Goal: Task Accomplishment & Management: Use online tool/utility

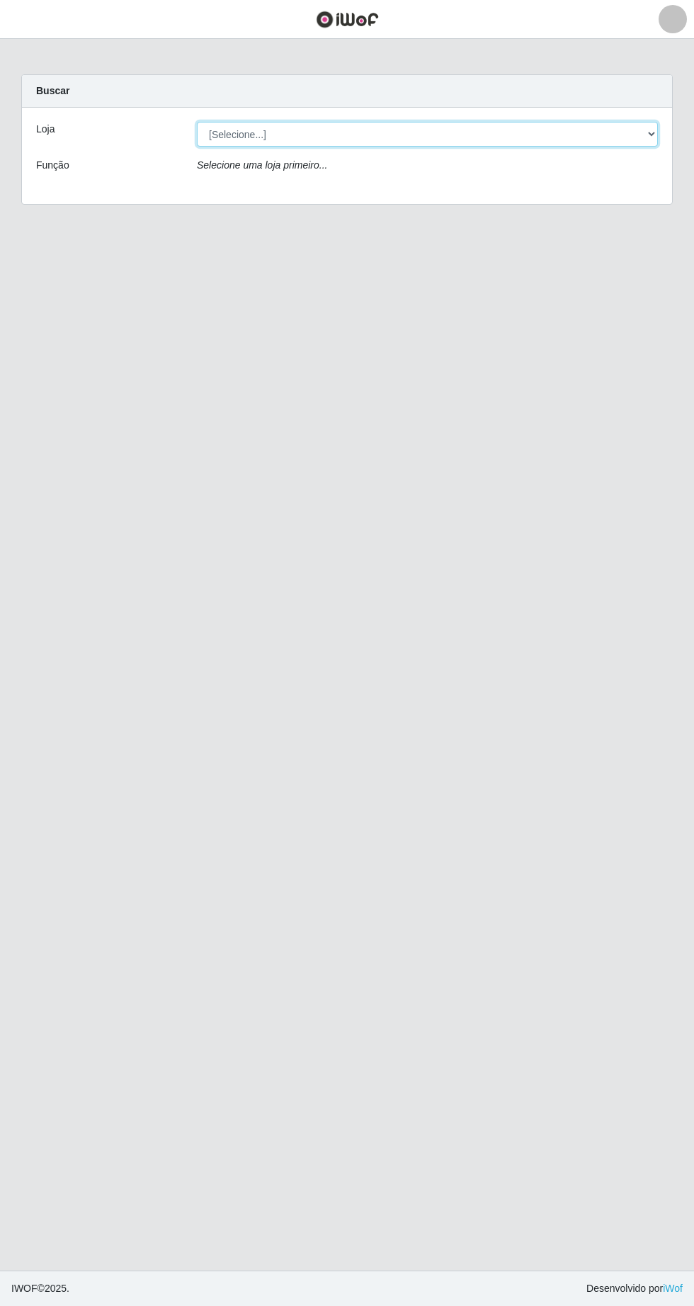
click at [260, 134] on select "[Selecione...] Extrabom - Loja 05 [GEOGRAPHIC_DATA]" at bounding box center [427, 134] width 461 height 25
select select "494"
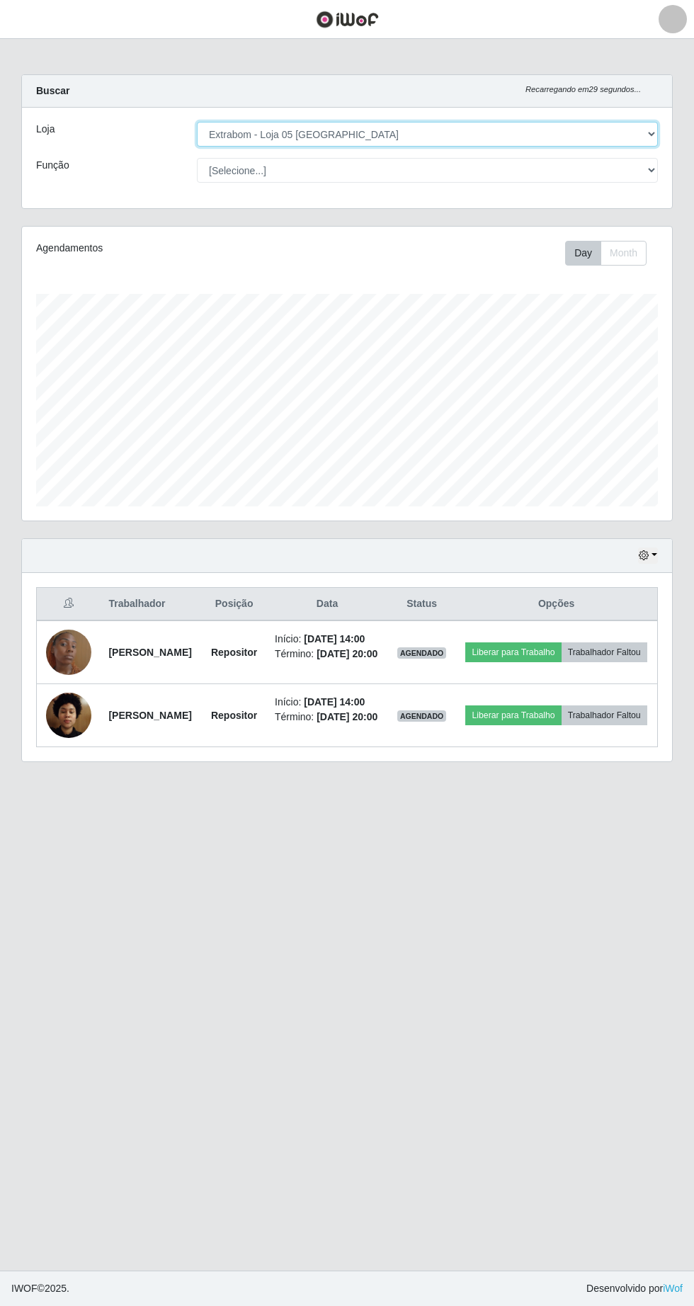
scroll to position [294, 650]
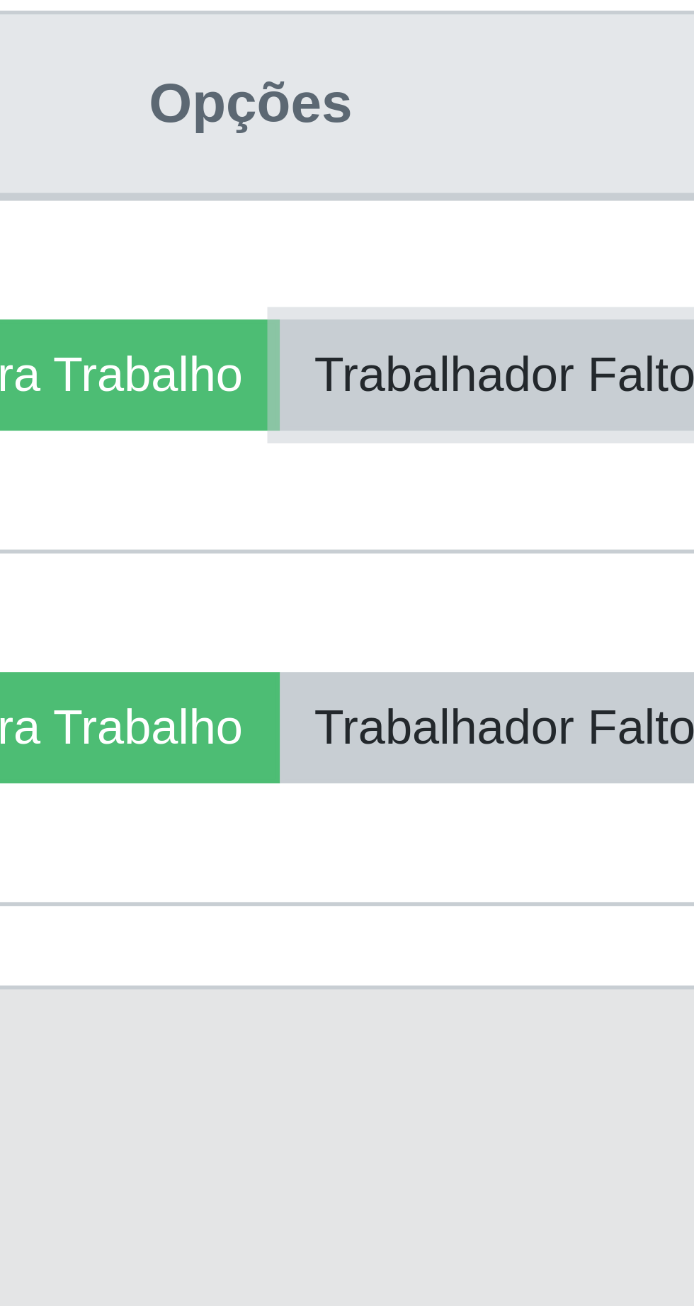
click at [599, 662] on button "Trabalhador Faltou" at bounding box center [605, 652] width 86 height 20
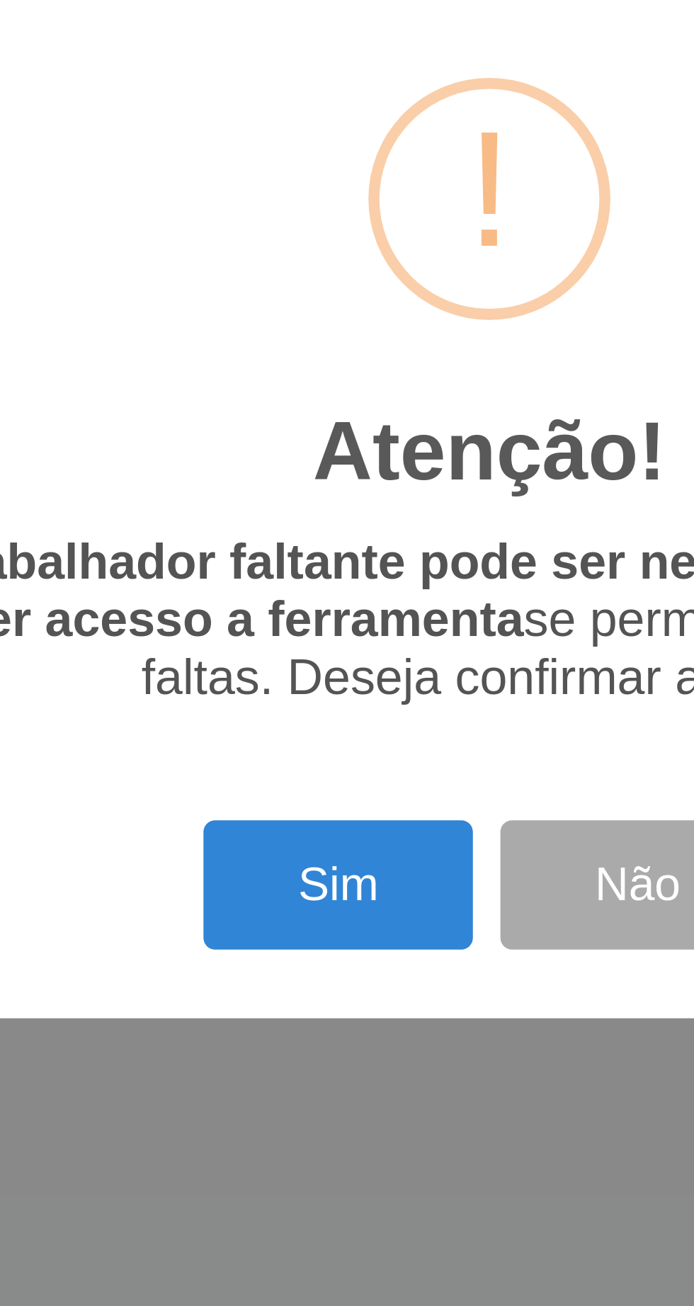
click at [306, 749] on button "Sim" at bounding box center [307, 753] width 69 height 33
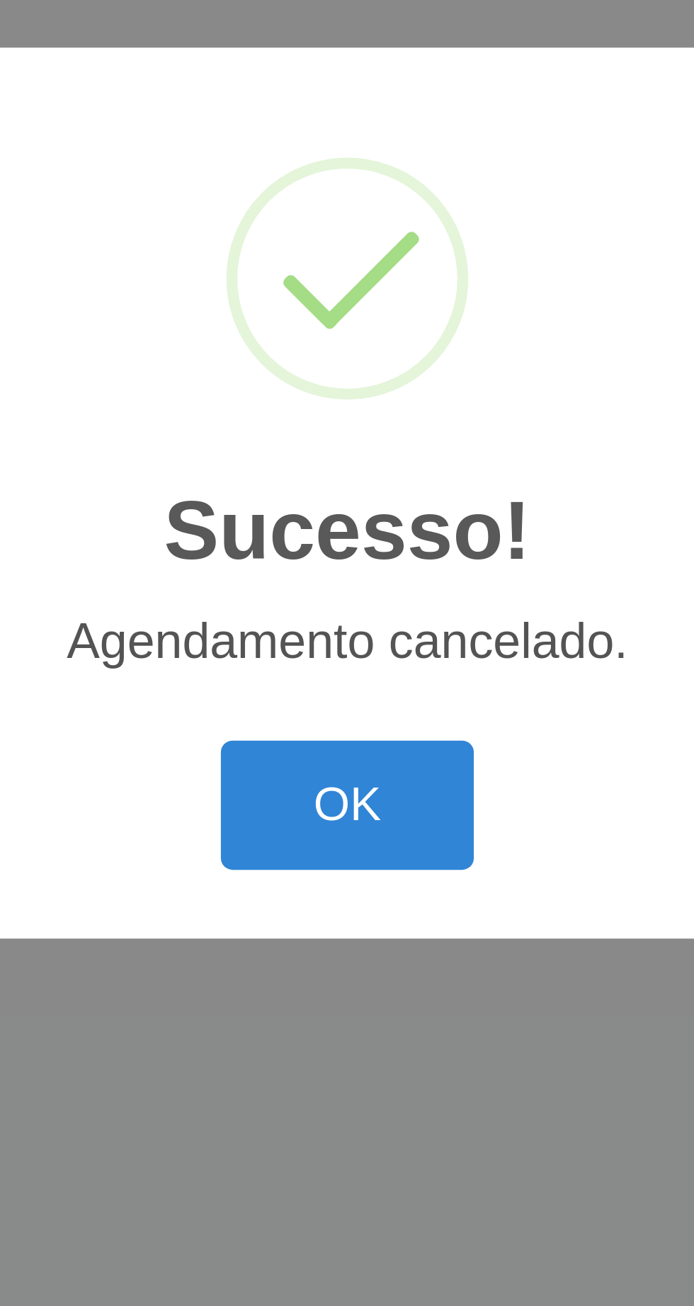
click at [362, 727] on button "OK" at bounding box center [347, 733] width 66 height 33
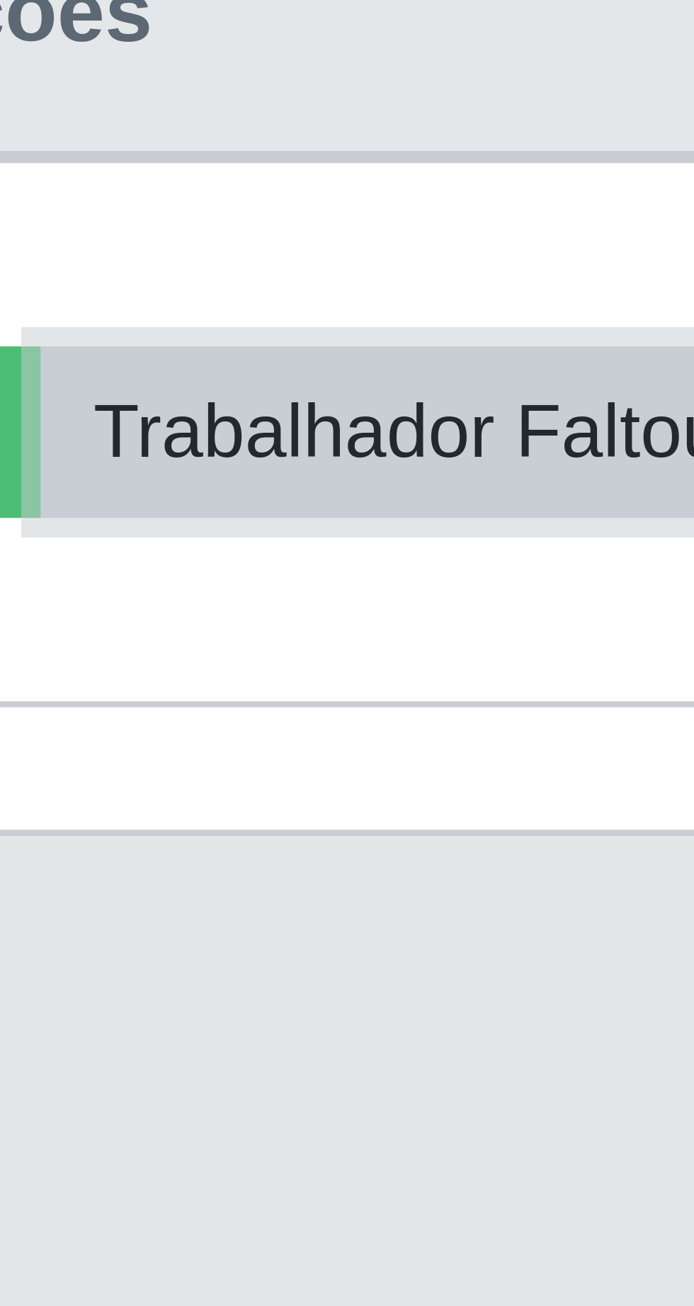
click at [597, 662] on button "Trabalhador Faltou" at bounding box center [605, 652] width 86 height 20
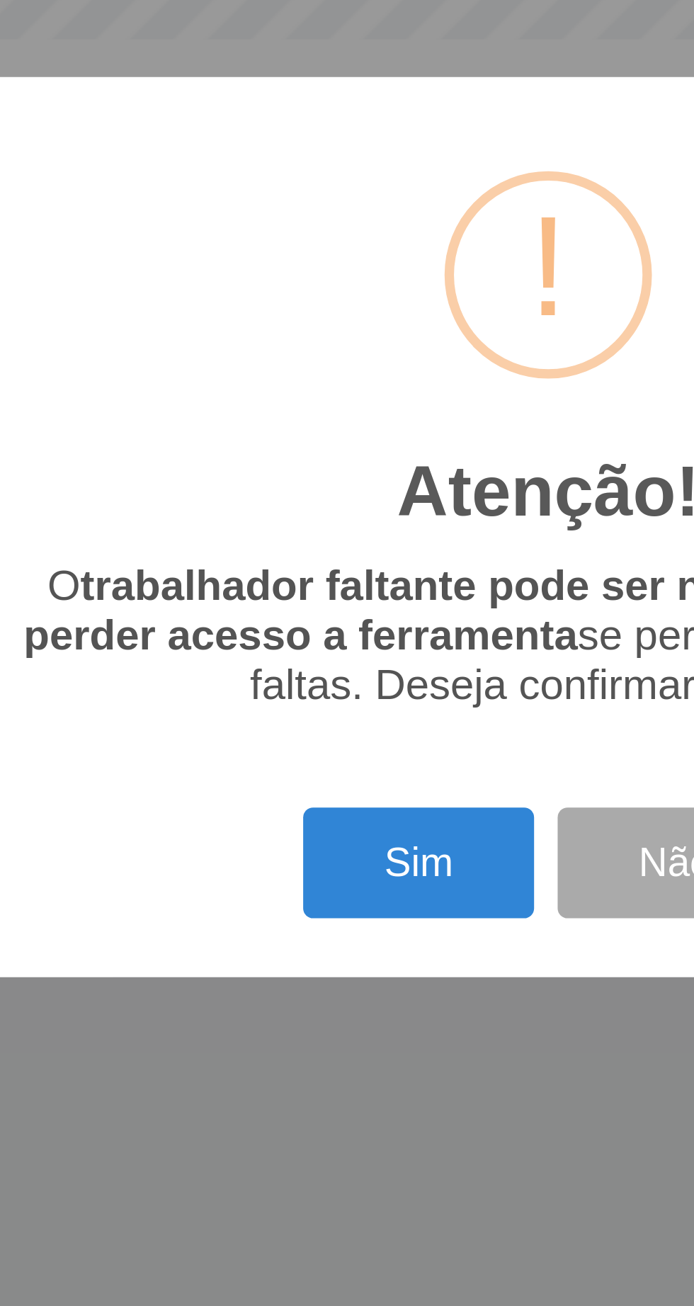
click at [316, 759] on button "Sim" at bounding box center [307, 753] width 69 height 33
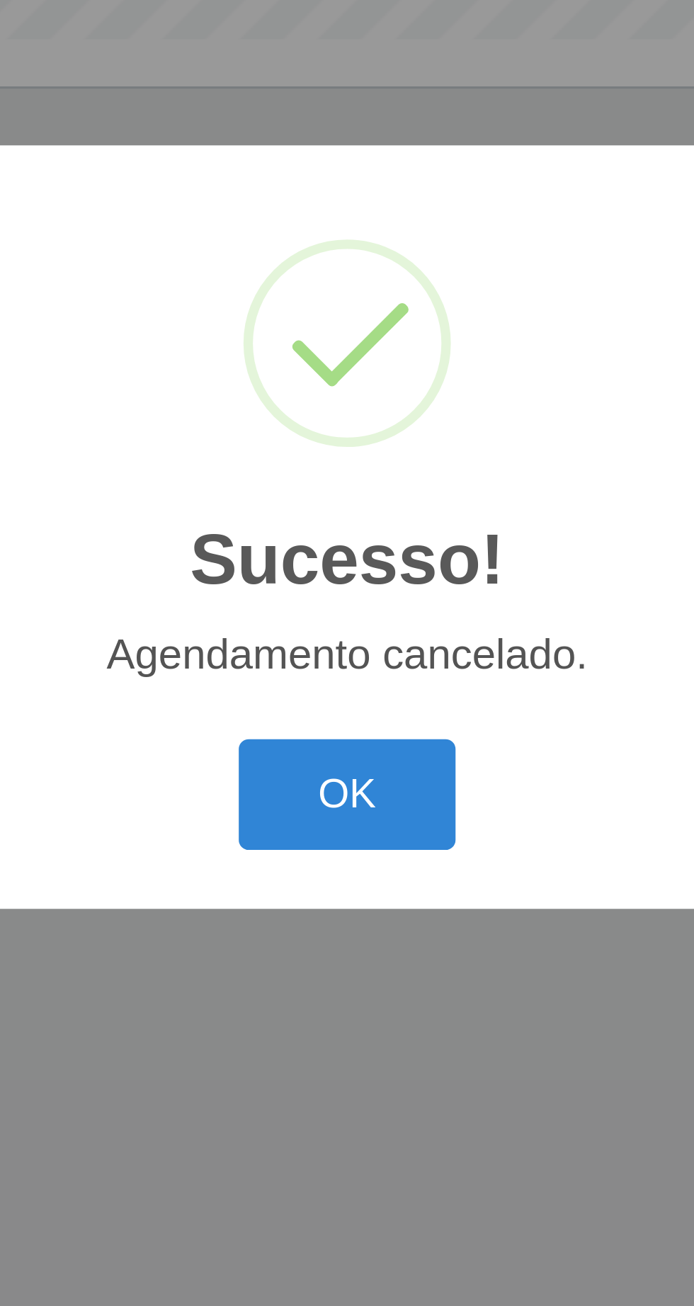
click at [325, 812] on div "Sucesso! × Agendamento cancelado. OK Cancel" at bounding box center [347, 653] width 694 height 1306
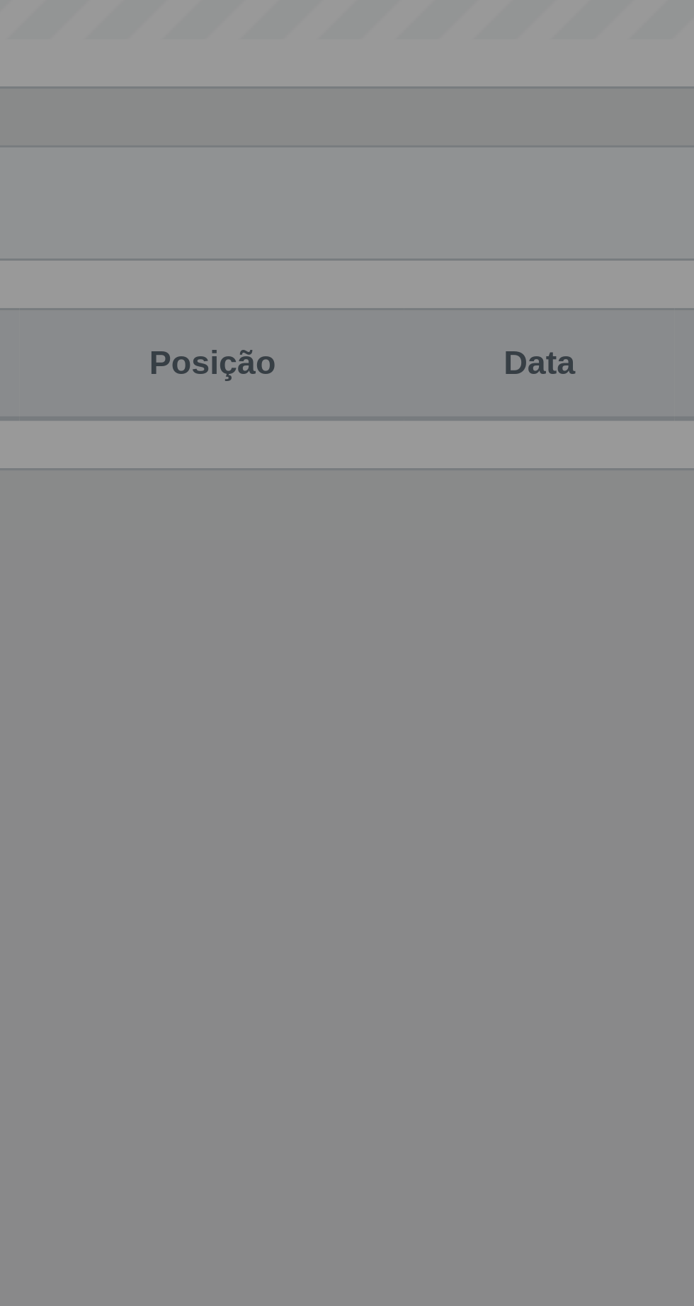
click at [357, 736] on main "Carregando... Buscar Recarregando em 16 segundos... Loja [Selecione...] Extrabo…" at bounding box center [347, 655] width 694 height 1232
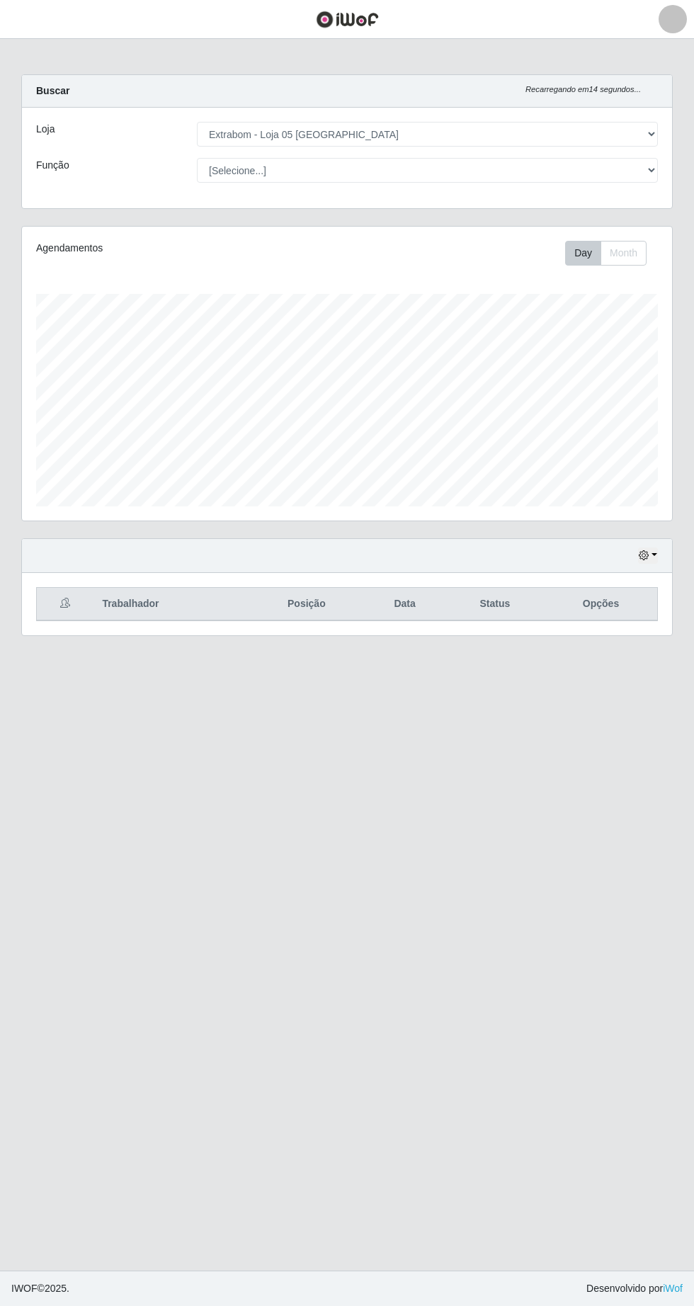
scroll to position [3, 0]
